Goal: Book appointment/travel/reservation

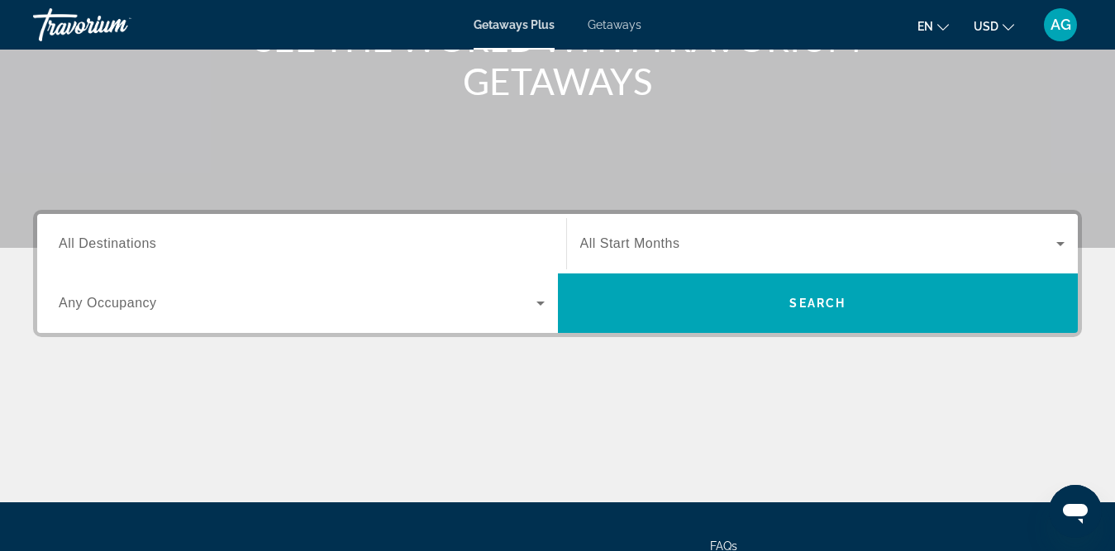
click at [489, 256] on div "Search widget" at bounding box center [302, 244] width 486 height 47
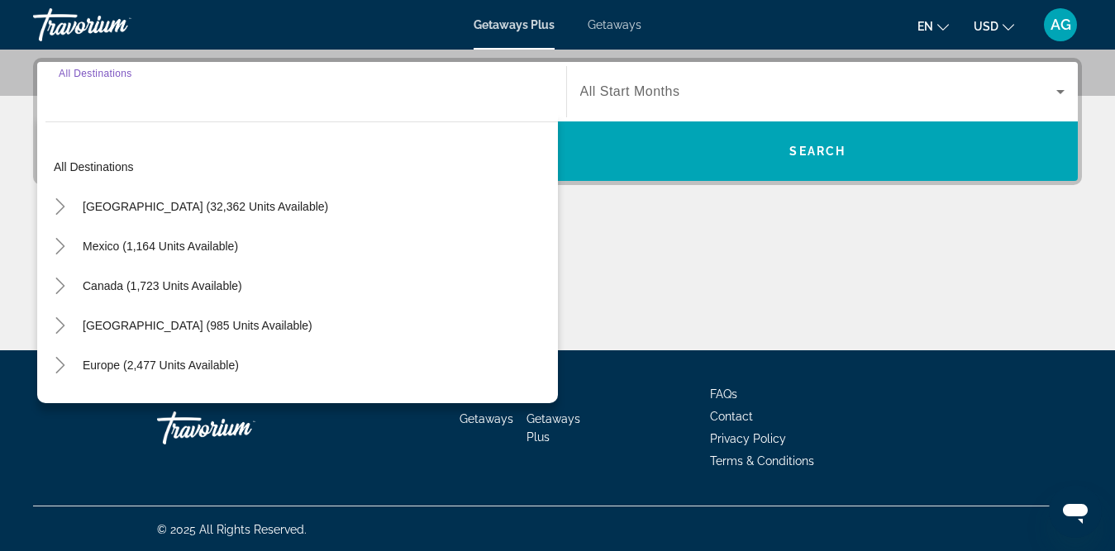
scroll to position [402, 0]
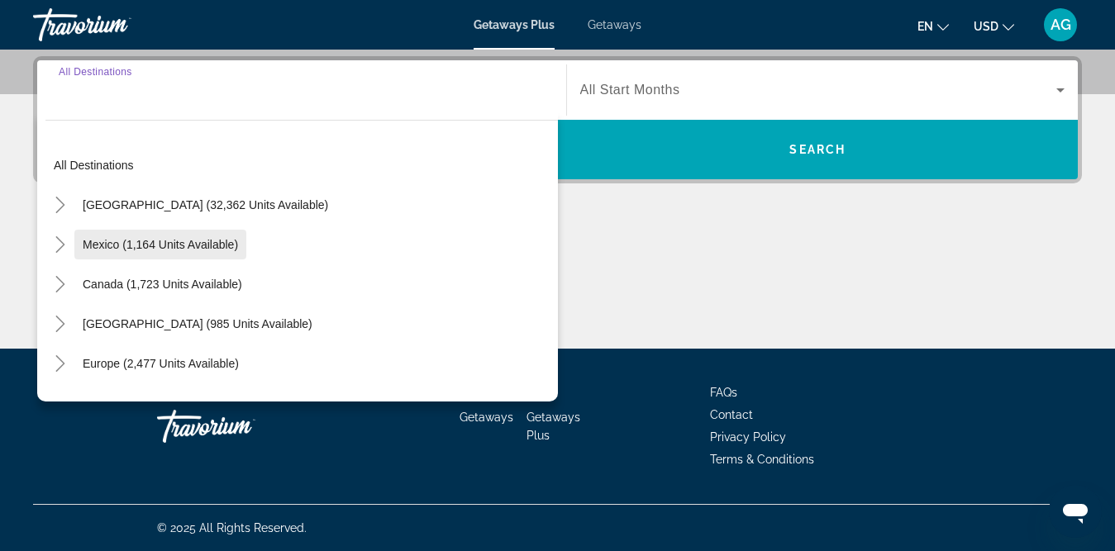
click at [87, 246] on span "Mexico (1,164 units available)" at bounding box center [160, 244] width 155 height 13
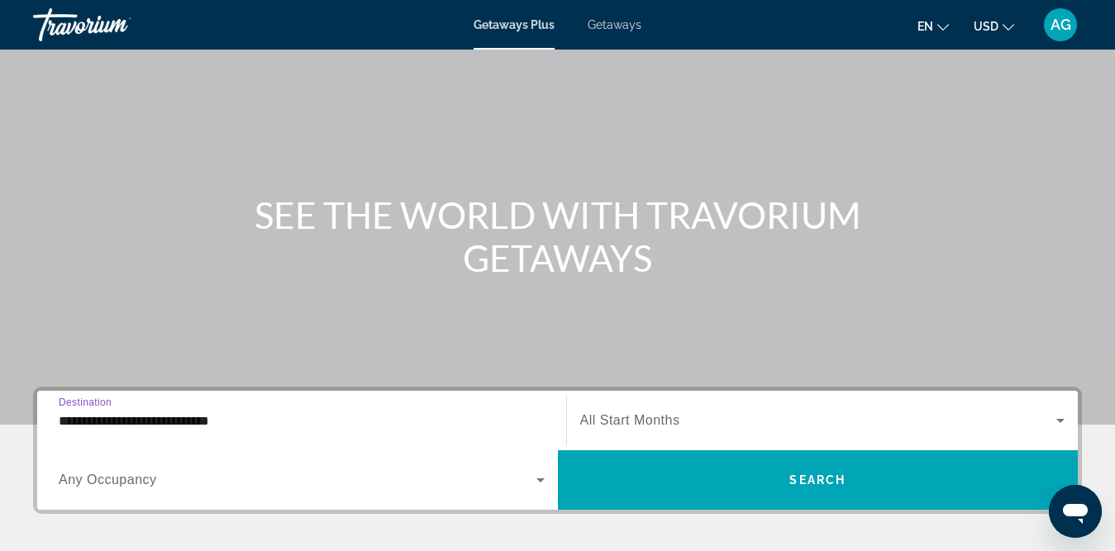
scroll to position [236, 0]
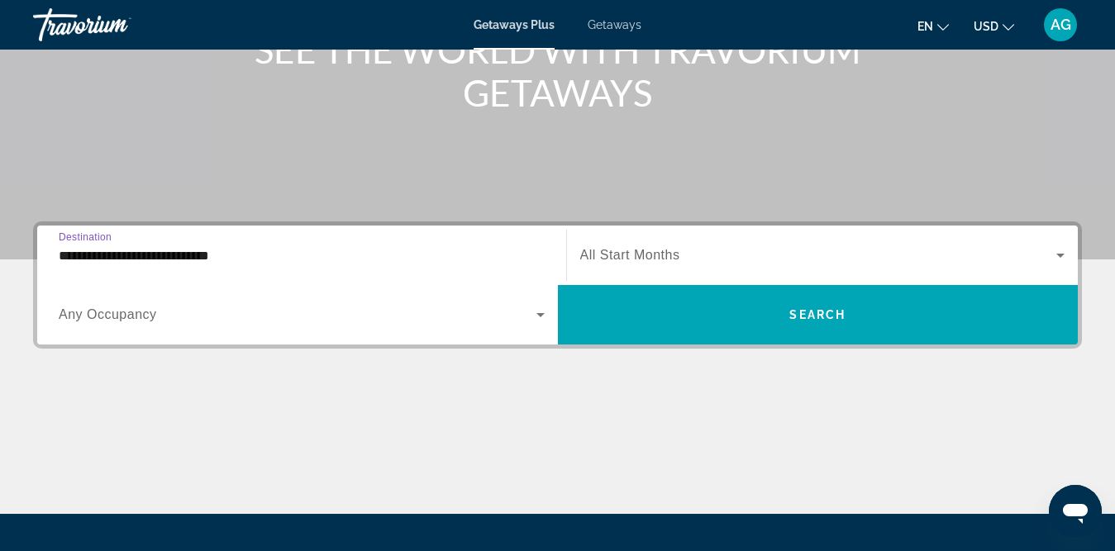
click at [536, 322] on icon "Search widget" at bounding box center [541, 315] width 20 height 20
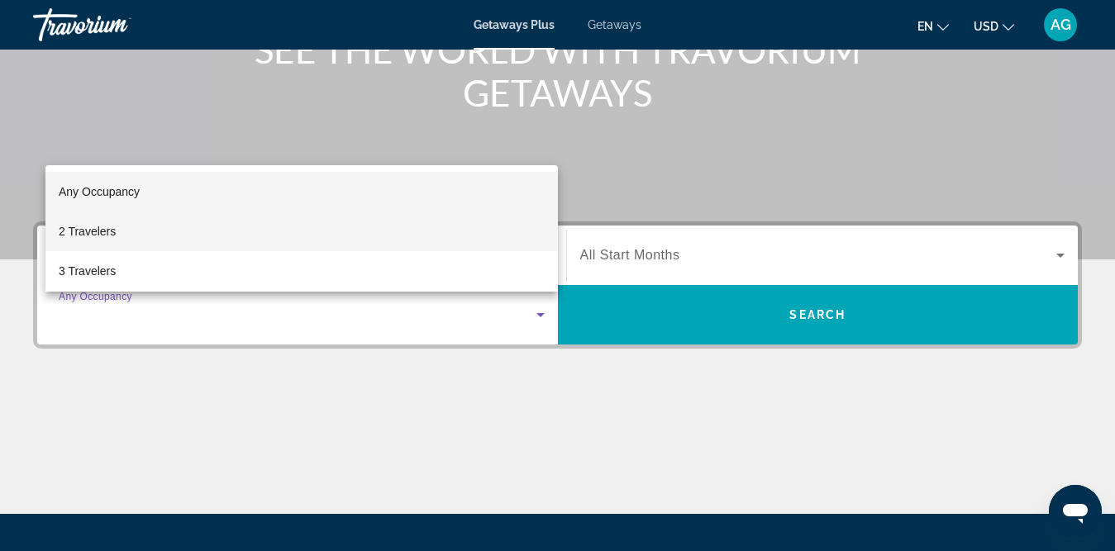
click at [274, 240] on mat-option "2 Travelers" at bounding box center [301, 232] width 513 height 40
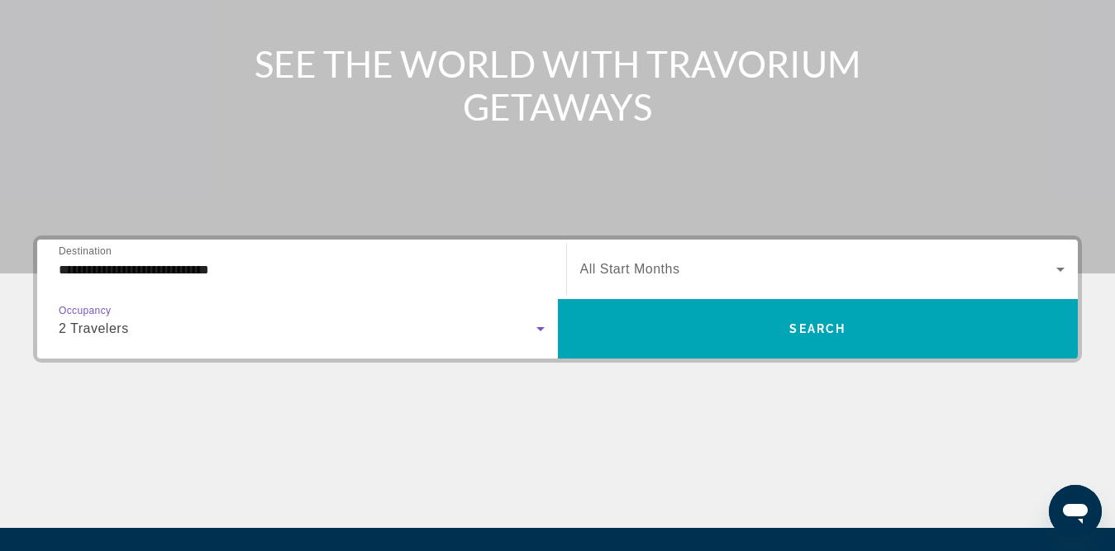
scroll to position [0, 0]
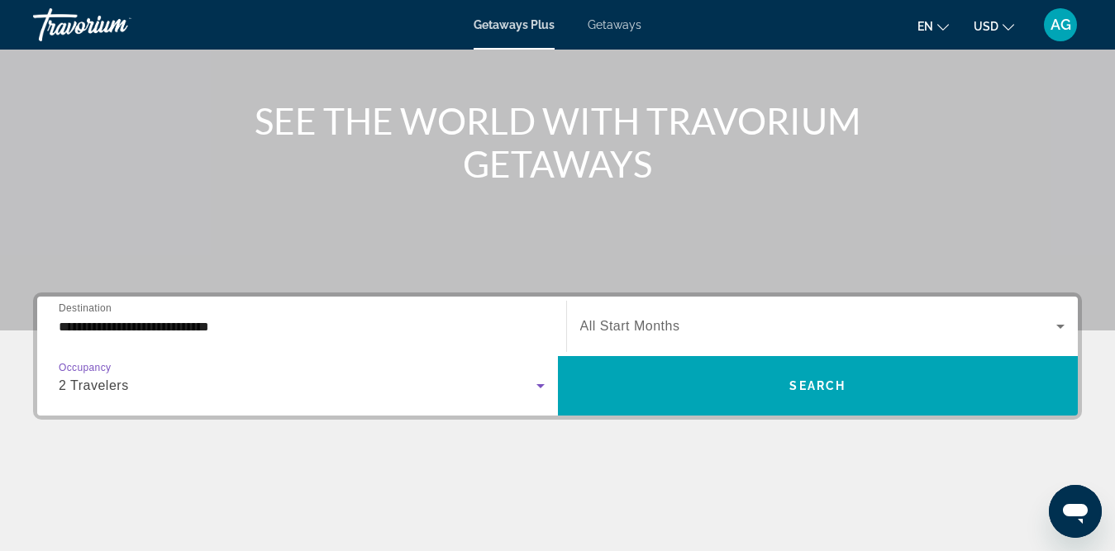
drag, startPoint x: 225, startPoint y: 317, endPoint x: 232, endPoint y: 328, distance: 12.6
click at [226, 318] on input "**********" at bounding box center [302, 327] width 486 height 20
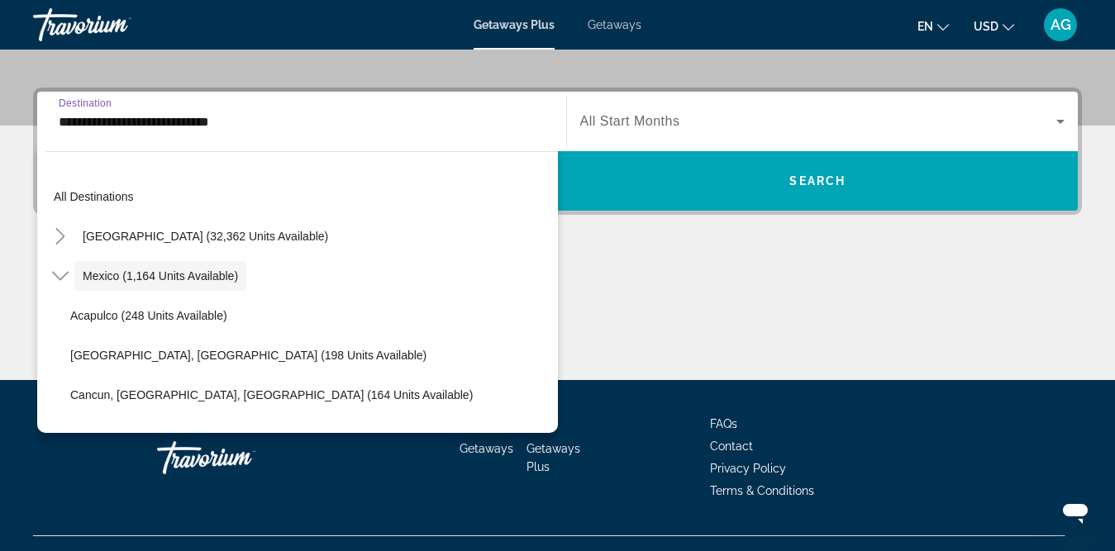
click at [232, 331] on span "Search widget" at bounding box center [310, 316] width 496 height 40
type input "**********"
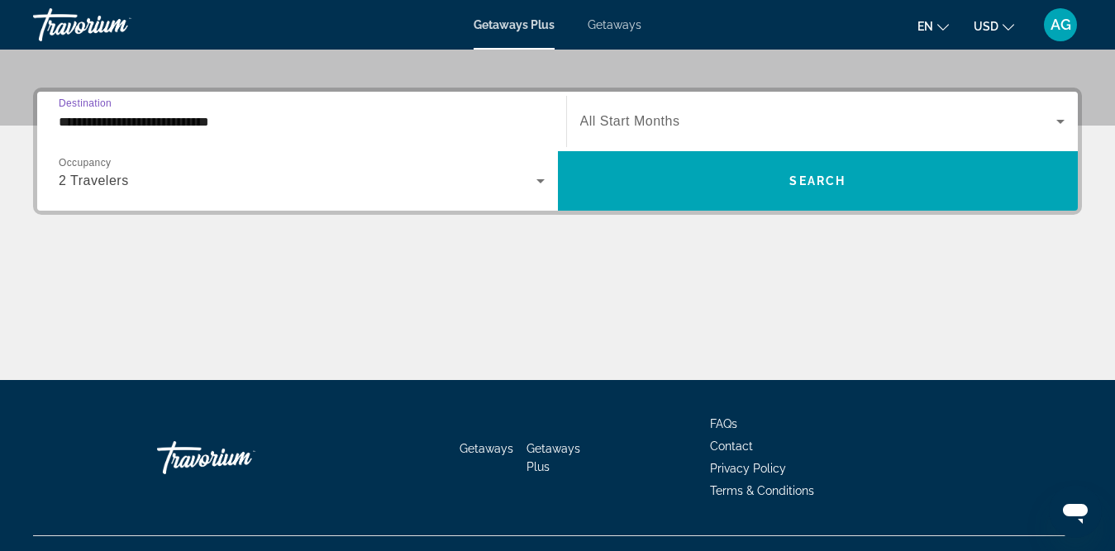
scroll to position [402, 0]
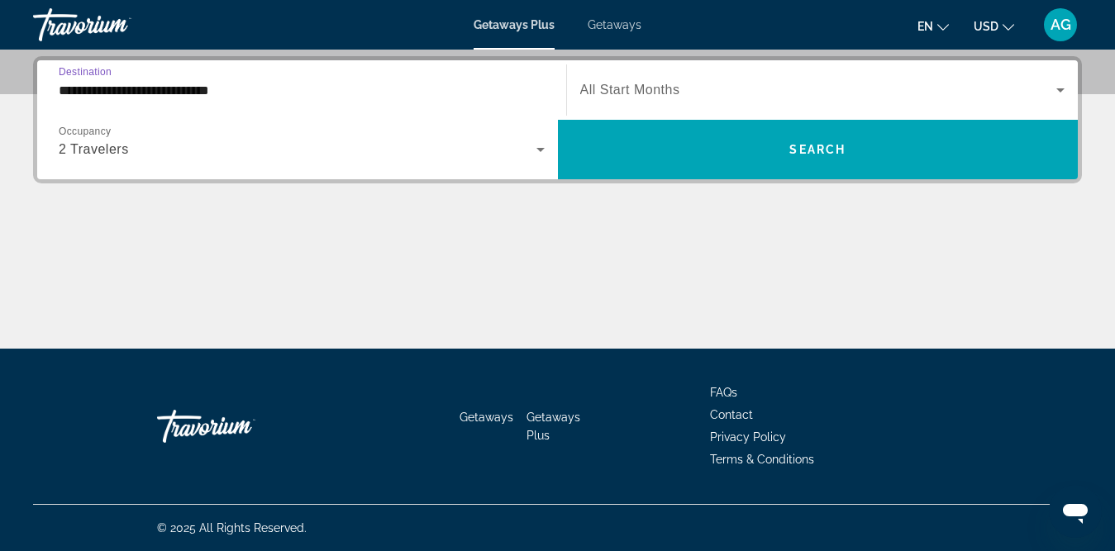
click at [240, 89] on input "**********" at bounding box center [302, 91] width 486 height 20
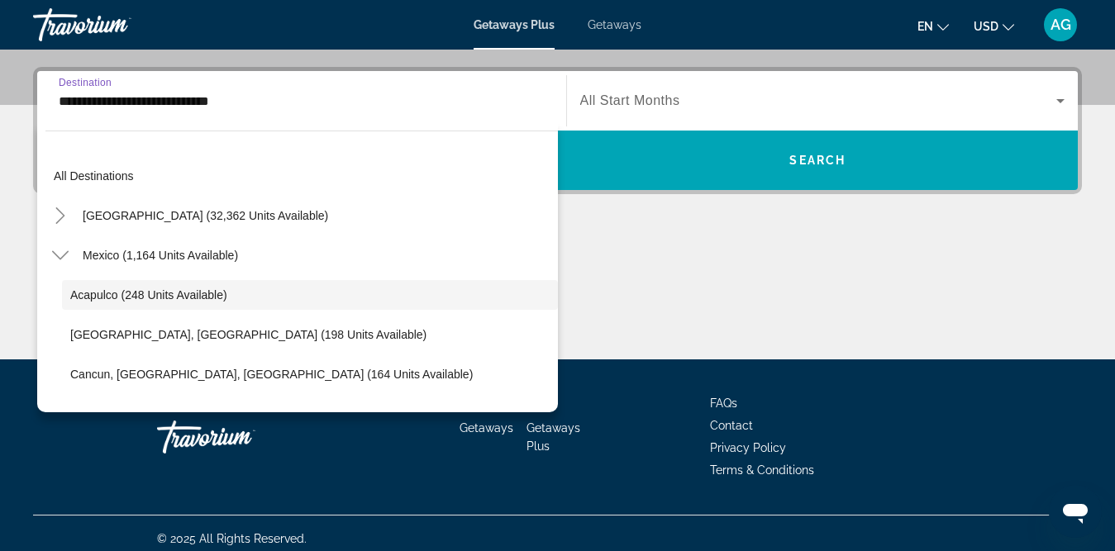
scroll to position [19, 0]
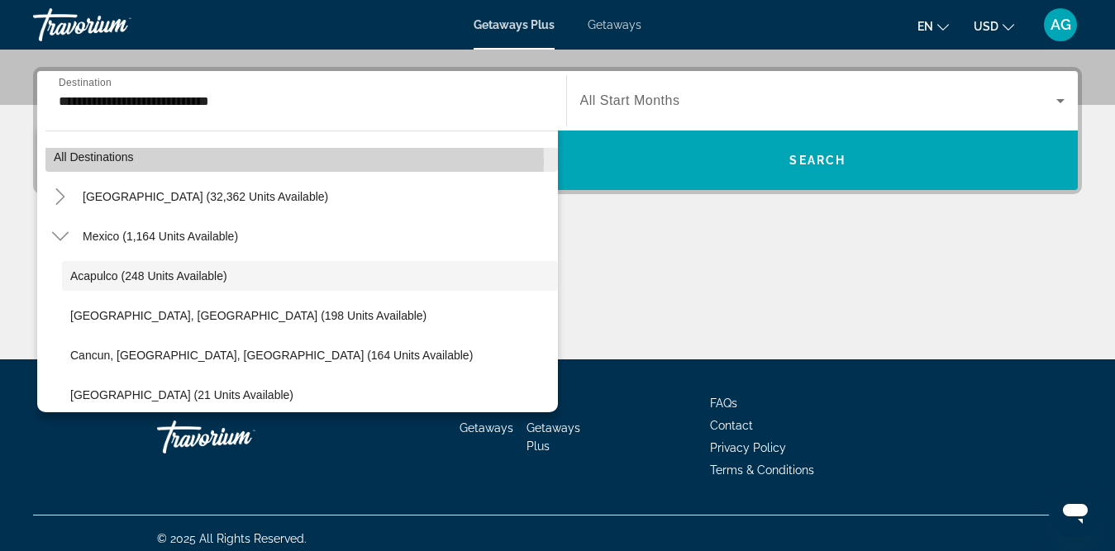
click at [76, 162] on span "All destinations" at bounding box center [94, 156] width 80 height 13
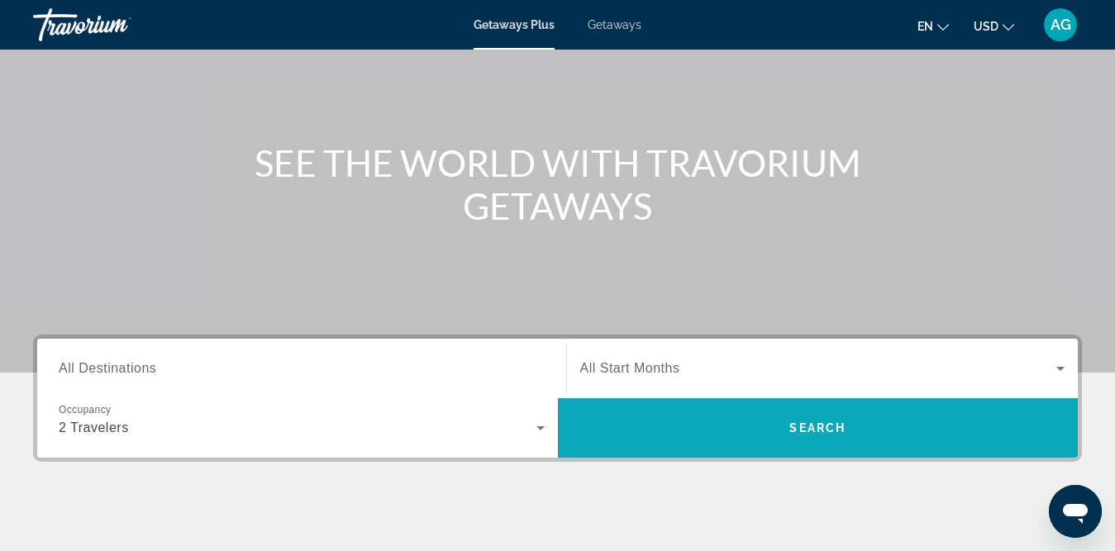
scroll to position [154, 0]
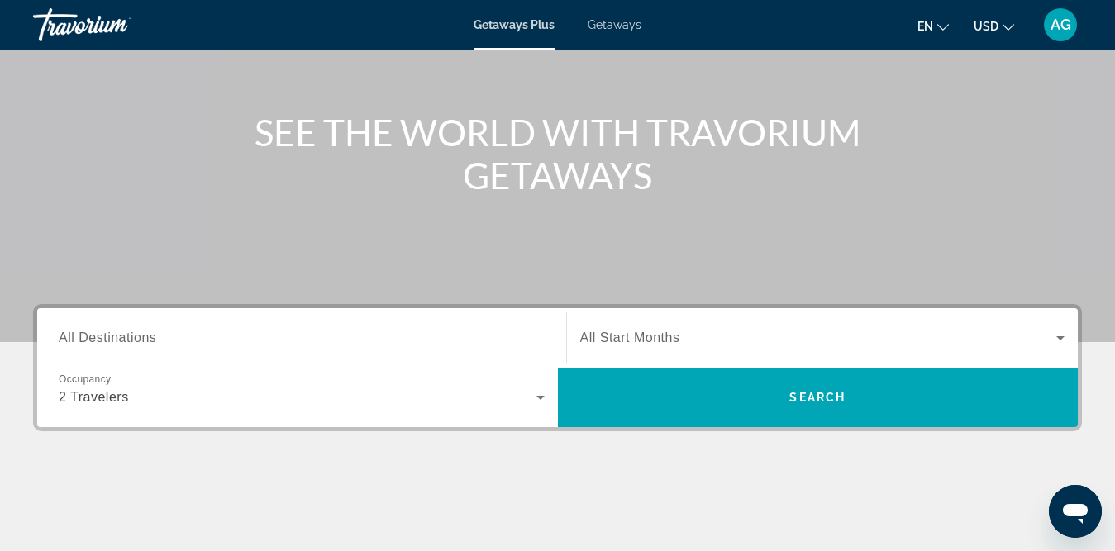
click at [361, 358] on div "Search widget" at bounding box center [302, 338] width 486 height 47
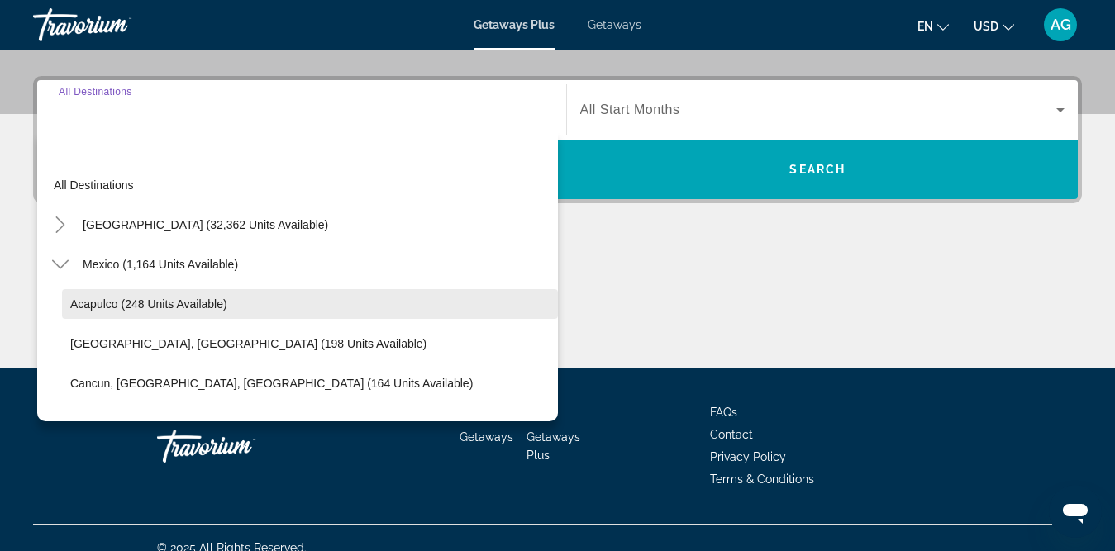
scroll to position [402, 0]
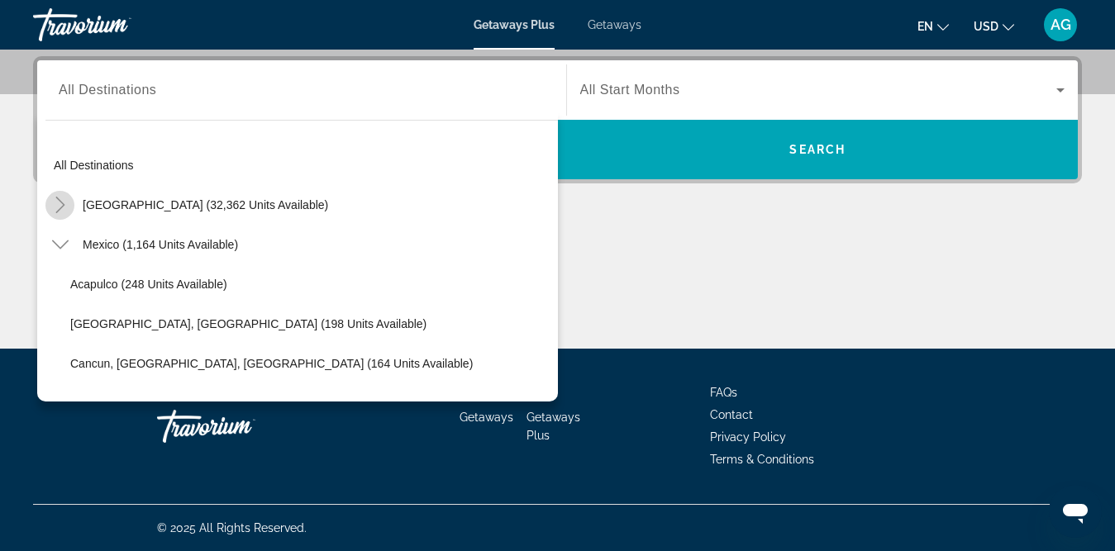
click at [57, 205] on icon "Toggle United States (32,362 units available)" at bounding box center [60, 205] width 17 height 17
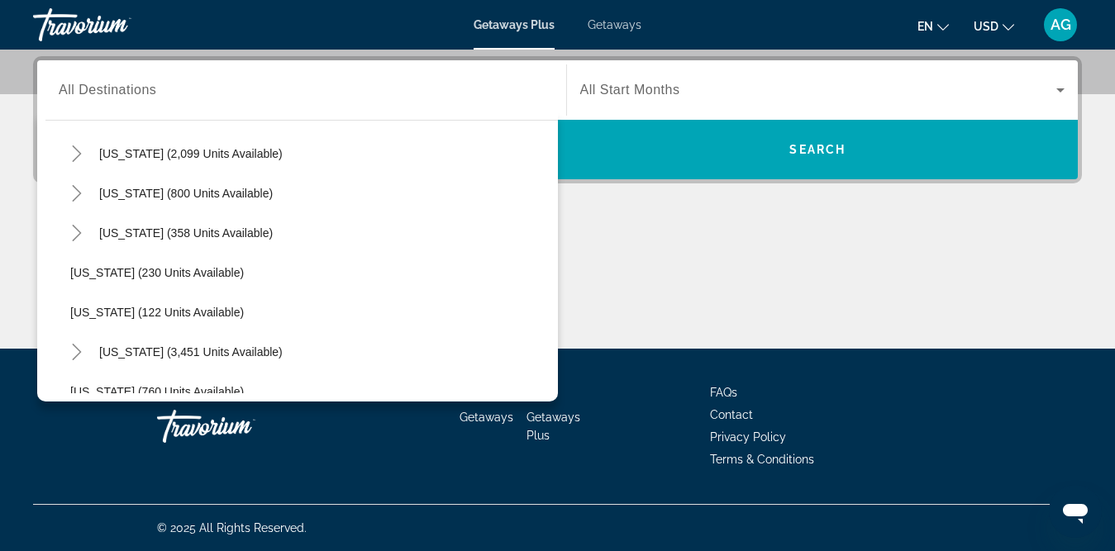
scroll to position [1288, 0]
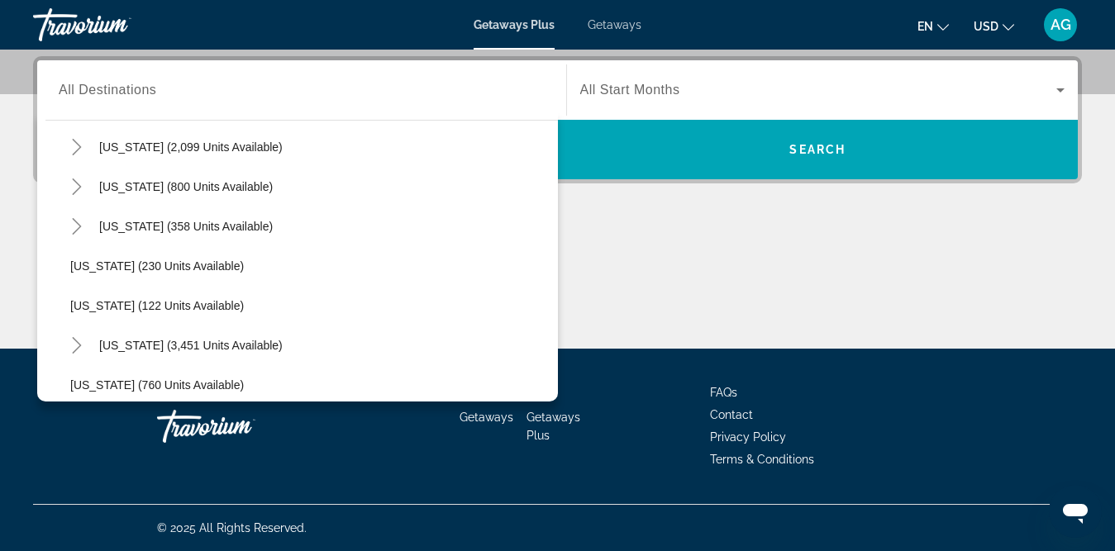
click at [265, 155] on span "Search widget" at bounding box center [191, 147] width 200 height 40
type input "**********"
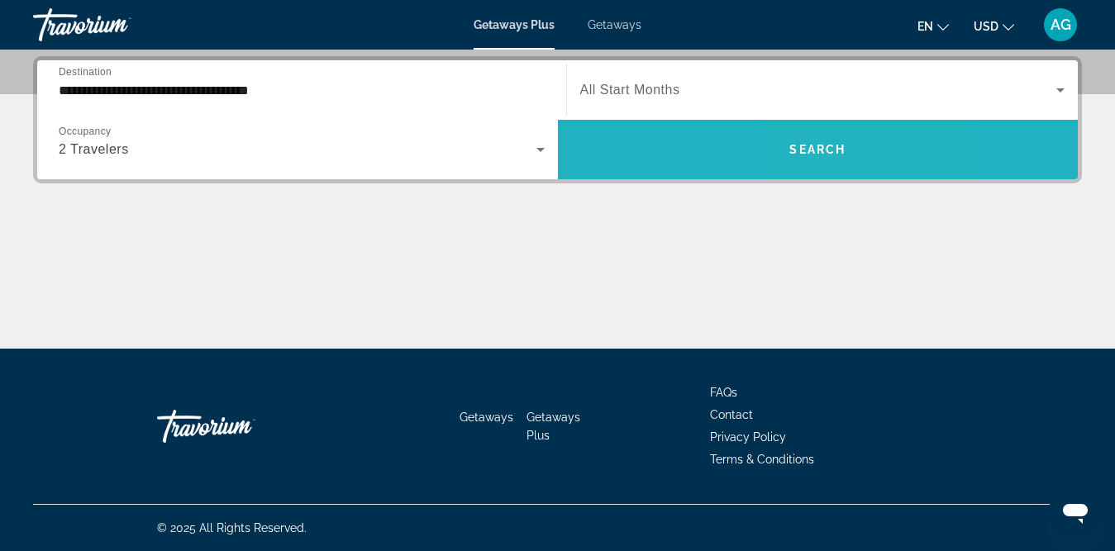
click at [871, 142] on span "Search widget" at bounding box center [818, 150] width 521 height 40
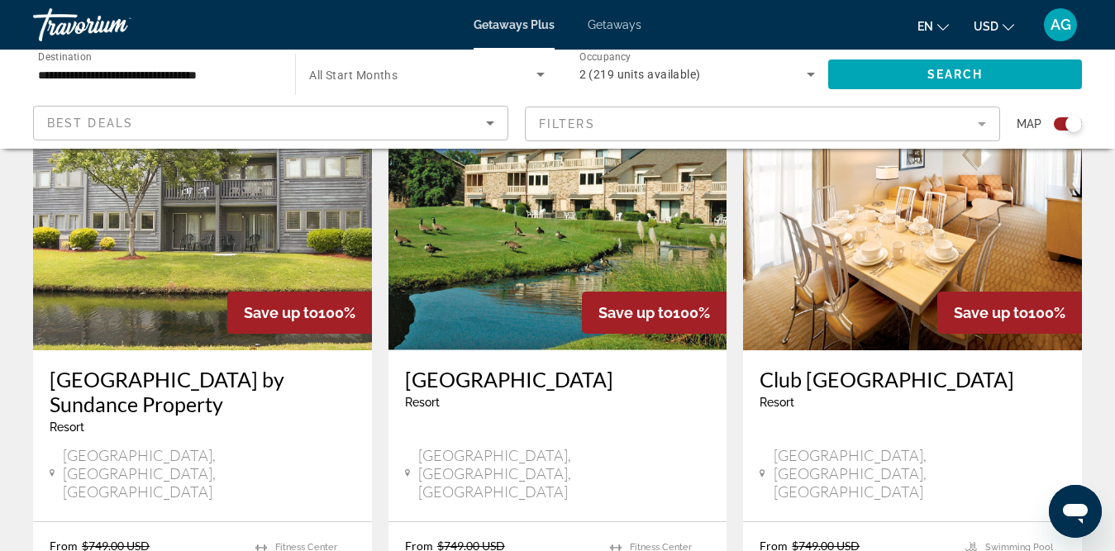
scroll to position [661, 0]
